Goal: Transaction & Acquisition: Subscribe to service/newsletter

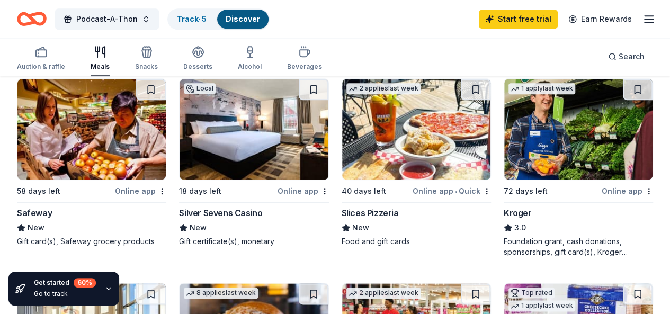
scroll to position [516, 0]
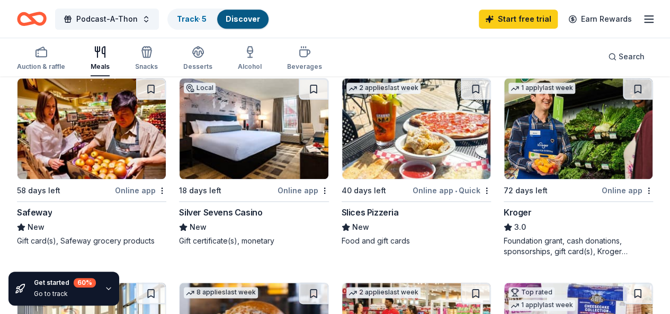
click at [342, 219] on div "Slices Pizzeria" at bounding box center [370, 212] width 57 height 13
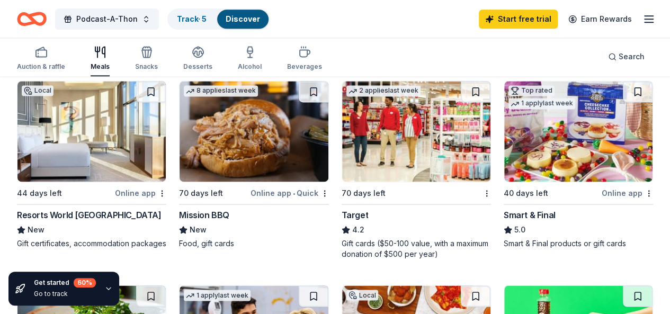
scroll to position [720, 0]
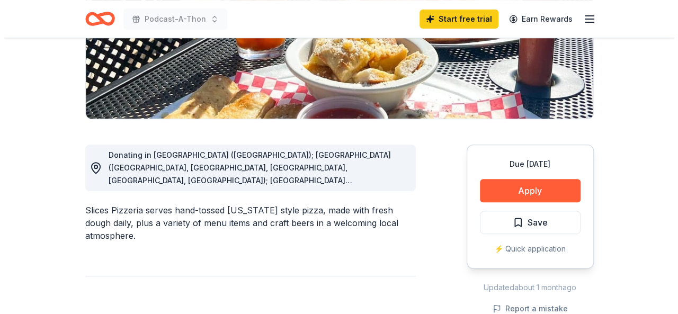
scroll to position [203, 0]
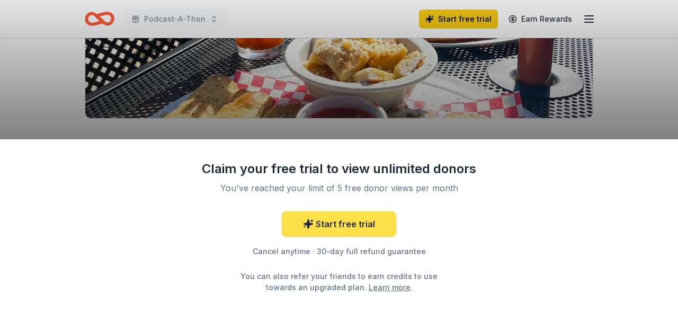
click at [312, 224] on icon at bounding box center [308, 224] width 9 height 9
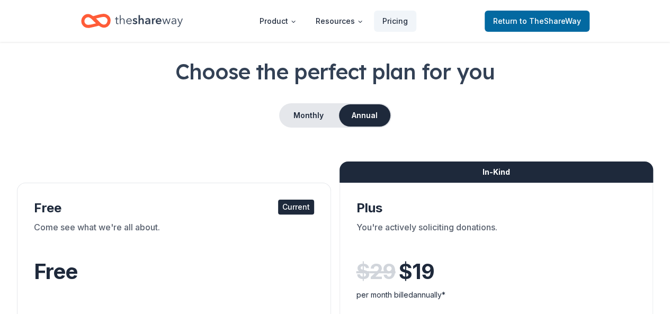
scroll to position [44, 0]
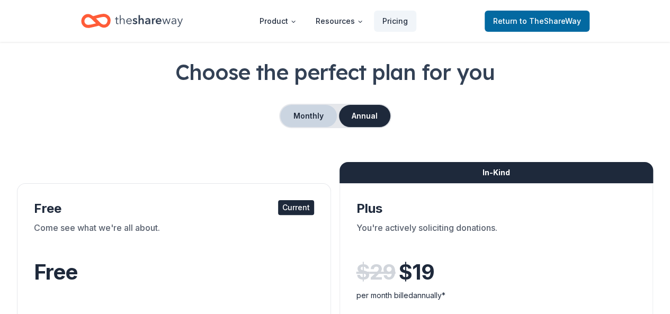
click at [298, 122] on button "Monthly" at bounding box center [308, 116] width 57 height 22
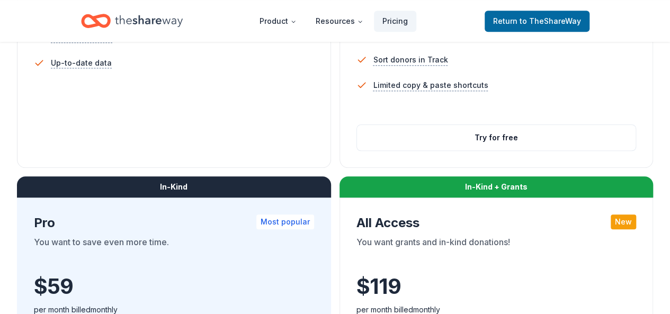
scroll to position [441, 0]
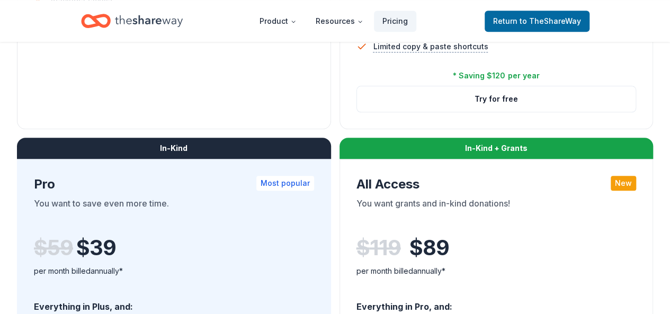
scroll to position [480, 0]
